Goal: Information Seeking & Learning: Find specific fact

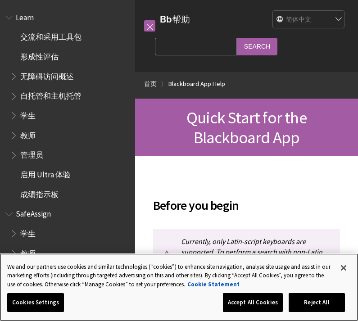
click at [342, 269] on button "Close" at bounding box center [344, 268] width 20 height 20
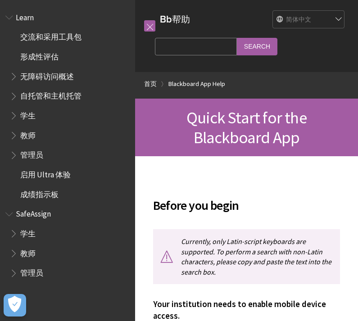
click at [192, 41] on input "Search Query" at bounding box center [196, 47] width 82 height 18
type input "Lecture"
click at [237, 51] on input "Search" at bounding box center [257, 47] width 41 height 18
click at [188, 50] on input "Search Query" at bounding box center [196, 47] width 82 height 18
click at [184, 52] on input "Search Query" at bounding box center [196, 47] width 82 height 18
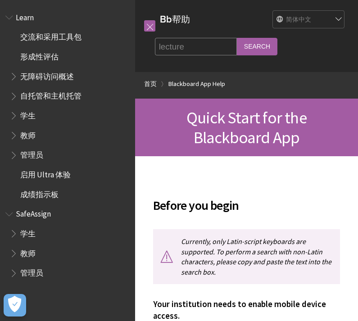
type input "lecture"
click at [238, 55] on input "Search" at bounding box center [257, 47] width 41 height 18
click at [238, 50] on input "Search" at bounding box center [257, 47] width 41 height 18
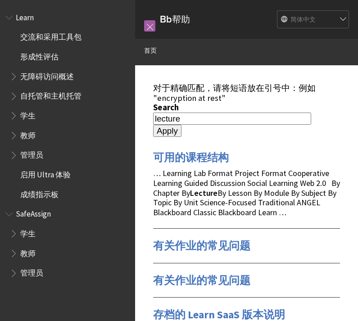
click at [185, 113] on input "lecture" at bounding box center [232, 119] width 158 height 12
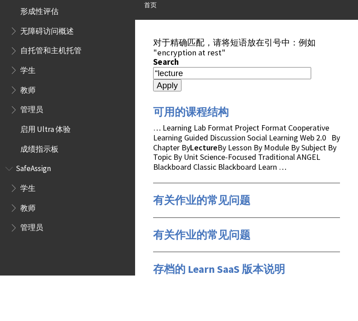
click at [225, 113] on input "“lecture" at bounding box center [232, 119] width 158 height 12
type input "“lecture”"
click at [173, 125] on input "Apply" at bounding box center [167, 131] width 28 height 13
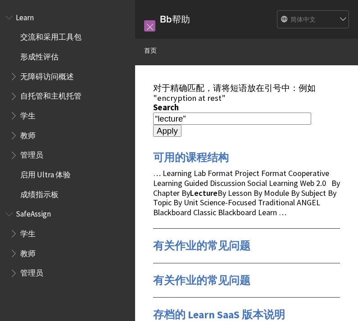
click at [150, 49] on link "首页" at bounding box center [150, 50] width 13 height 11
click at [150, 52] on link "首页" at bounding box center [150, 50] width 13 height 11
